Goal: Find specific page/section

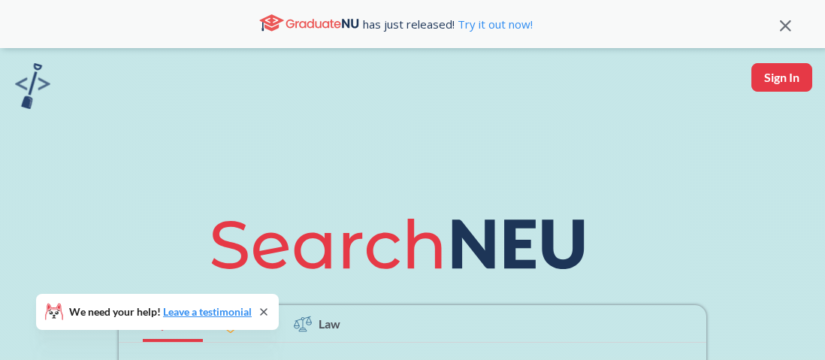
scroll to position [199, 0]
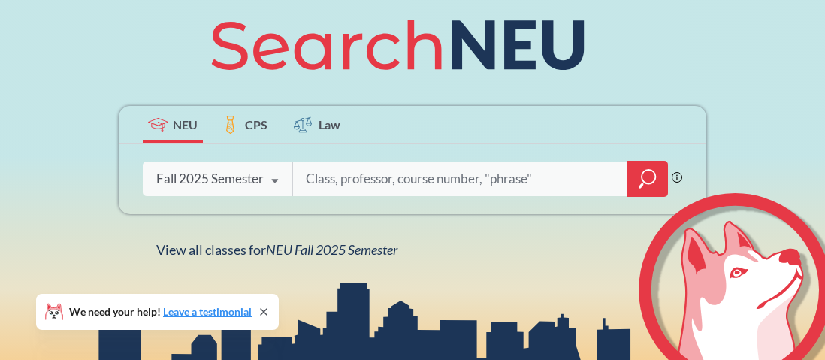
click at [222, 180] on div "Fall 2025 Semester" at bounding box center [209, 179] width 107 height 17
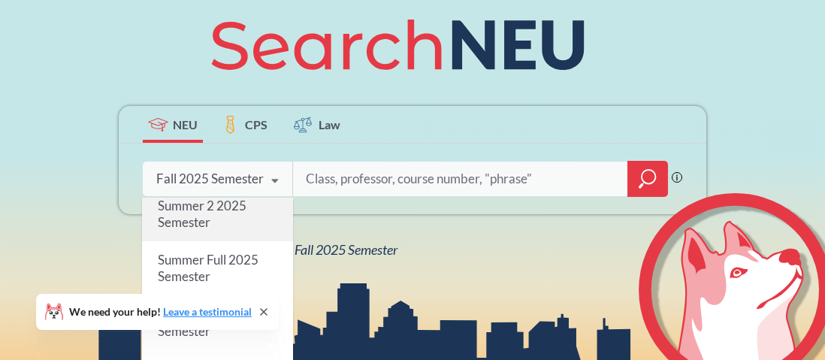
scroll to position [75, 0]
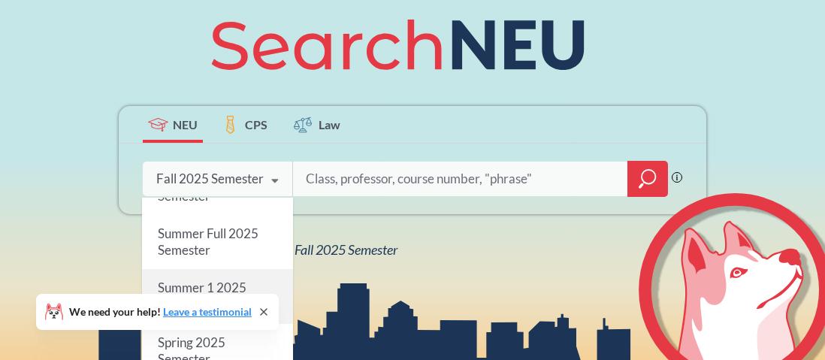
click at [167, 280] on span "Summer 1 2025 Semester" at bounding box center [202, 296] width 89 height 32
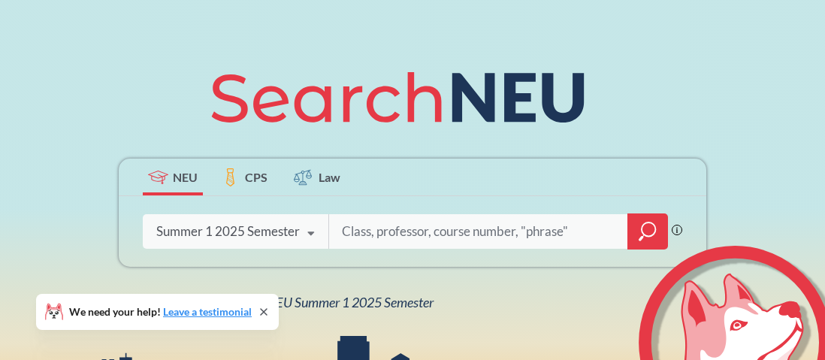
scroll to position [150, 0]
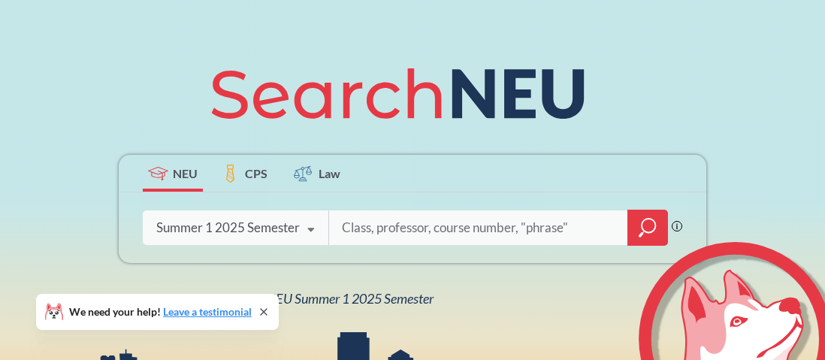
click at [340, 222] on input "search" at bounding box center [478, 228] width 276 height 32
type input "MATH"
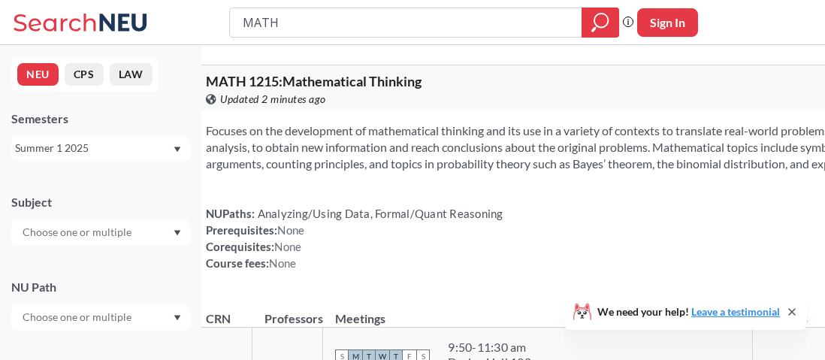
click at [180, 234] on icon "Dropdown arrow" at bounding box center [178, 233] width 8 height 6
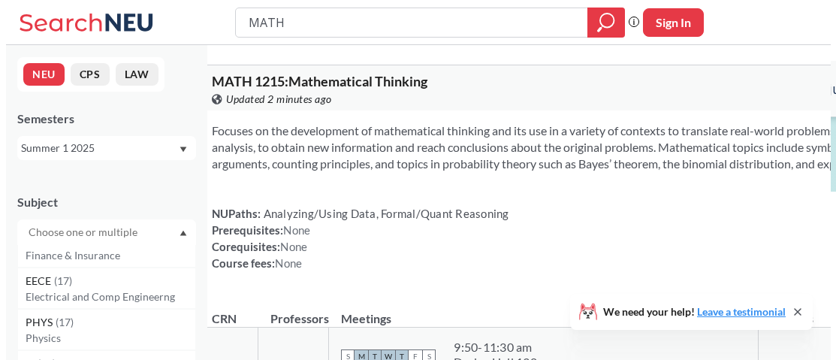
scroll to position [300, 0]
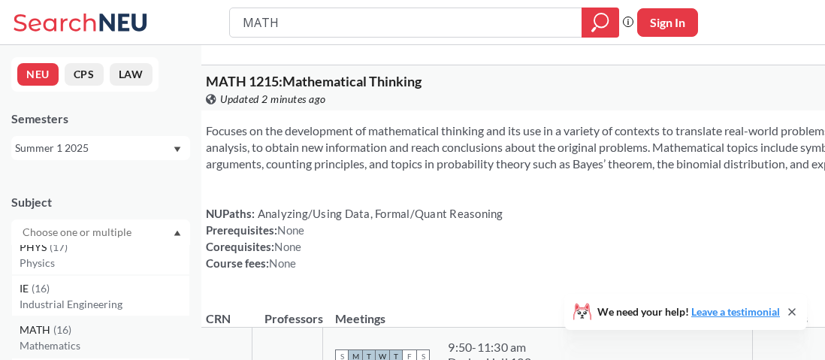
click at [89, 328] on div "MATH ( 16 )" at bounding box center [105, 330] width 170 height 17
